Goal: Check status: Check status

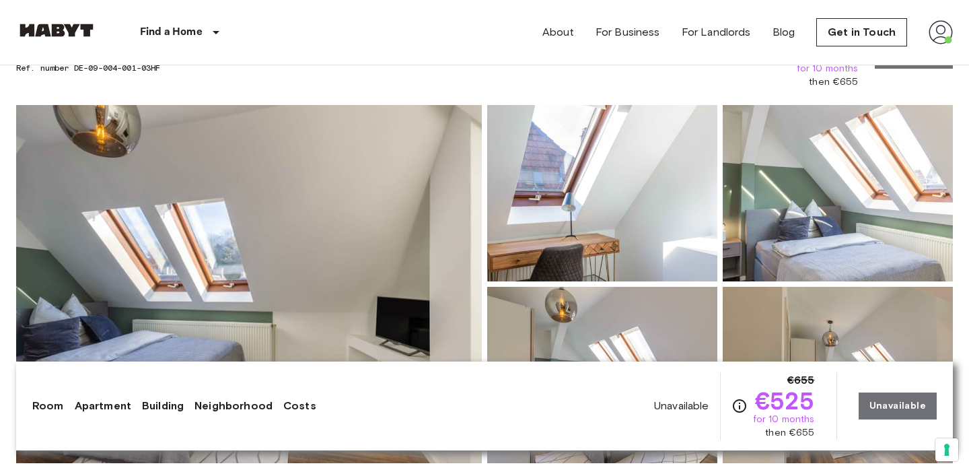
click at [935, 30] on img at bounding box center [941, 32] width 24 height 24
click at [885, 48] on li "Profile" at bounding box center [891, 56] width 135 height 24
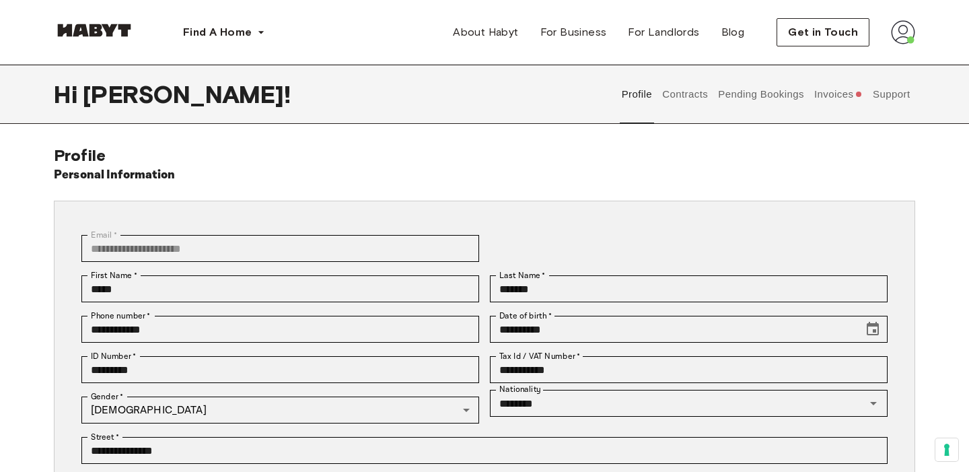
click at [846, 94] on button "Invoices" at bounding box center [839, 94] width 52 height 59
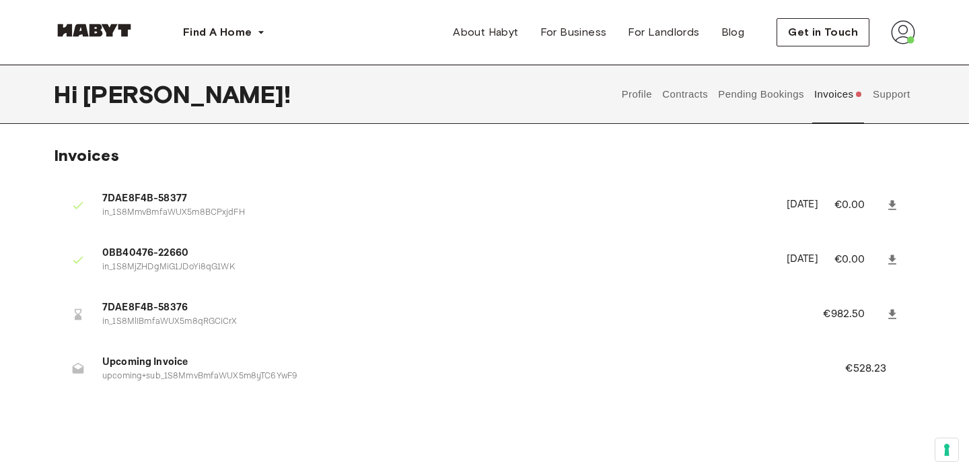
click at [169, 364] on span "Upcoming Invoice" at bounding box center [457, 362] width 711 height 15
click at [153, 302] on span "7DAE8F4B-58376" at bounding box center [446, 307] width 689 height 15
click at [826, 311] on p "€982.50" at bounding box center [853, 314] width 60 height 16
